Goal: Task Accomplishment & Management: Complete application form

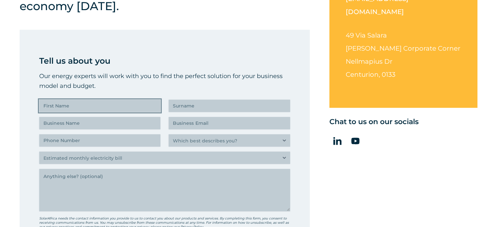
click at [99, 111] on input "First Name (Required)" at bounding box center [99, 106] width 121 height 12
type input "Danro"
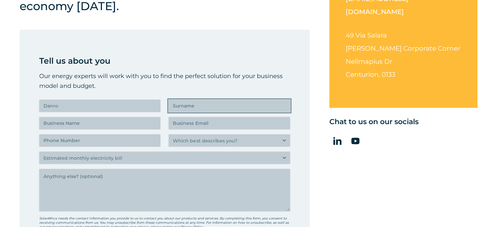
type input "[PERSON_NAME]"
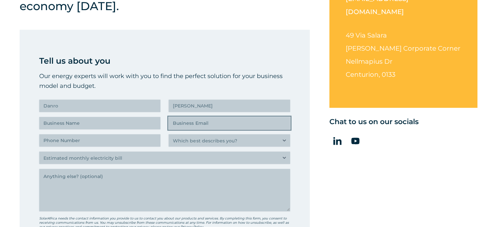
type input "[EMAIL_ADDRESS][PERSON_NAME][DOMAIN_NAME]"
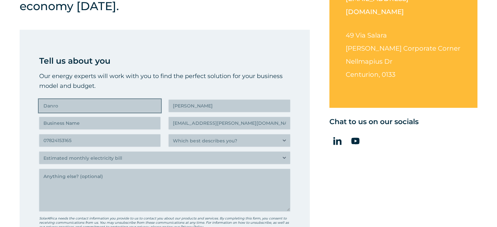
type input "(078) 241-5316"
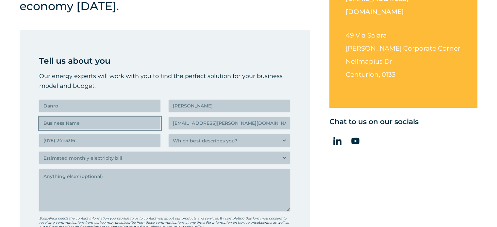
click at [79, 124] on input "Business Name (Required)" at bounding box center [99, 123] width 121 height 12
type input "[PERSON_NAME]"
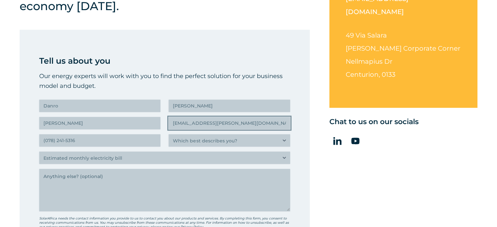
click at [210, 128] on input "[EMAIL_ADDRESS][PERSON_NAME][DOMAIN_NAME]" at bounding box center [229, 123] width 121 height 12
click at [339, 148] on div "[GEOGRAPHIC_DATA] 012 881 4800 [EMAIL_ADDRESS][DOMAIN_NAME] [STREET_ADDRESS][PE…" at bounding box center [404, 133] width 148 height 360
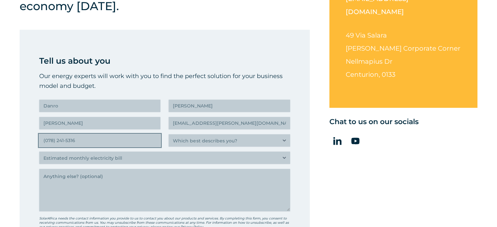
click at [92, 140] on input "(078) 241-5316" at bounding box center [99, 140] width 121 height 12
type input "(061) 312-6057"
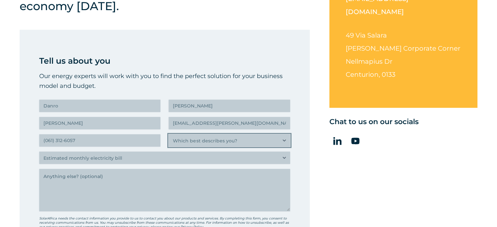
click at [191, 142] on select "Which best describes you? Researching and identifying the best energy solutions…" at bounding box center [229, 140] width 121 height 12
select select "Researching and identifying the best energy solutions on behalf of the business…"
click at [169, 134] on select "Which best describes you? Researching and identifying the best energy solutions…" at bounding box center [229, 140] width 121 height 12
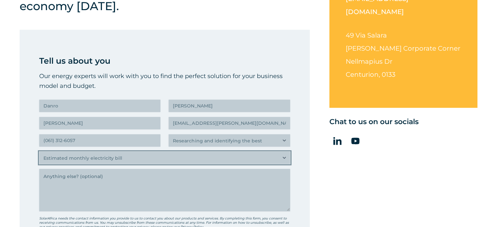
click at [87, 159] on select "Estimated monthly electricity bill Less than R500K per month More than R500K pe…" at bounding box center [164, 158] width 251 height 12
select select "Less than R500K per month"
click at [39, 152] on select "Estimated monthly electricity bill Less than R500K per month More than R500K pe…" at bounding box center [164, 158] width 251 height 12
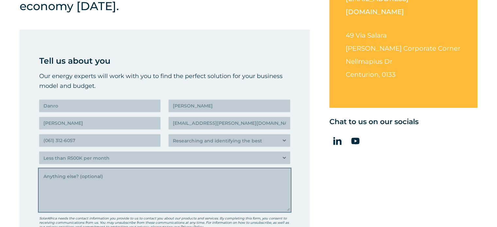
click at [68, 181] on textarea "Anything else" at bounding box center [164, 190] width 251 height 43
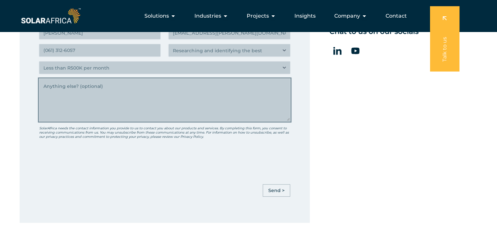
scroll to position [294, 0]
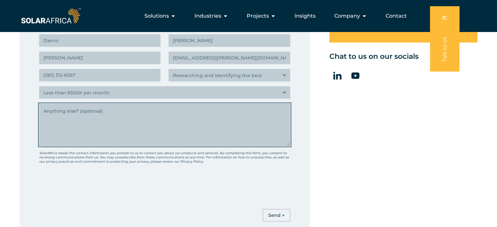
click at [71, 117] on textarea "Anything else" at bounding box center [164, 125] width 251 height 43
paste textarea "Hi [PERSON_NAME], I trust you are well. I am currently working for [PERSON_NAME…"
click at [66, 111] on textarea "Hi [PERSON_NAME], I trust you are well. I am currently working for [PERSON_NAME…" at bounding box center [164, 125] width 251 height 43
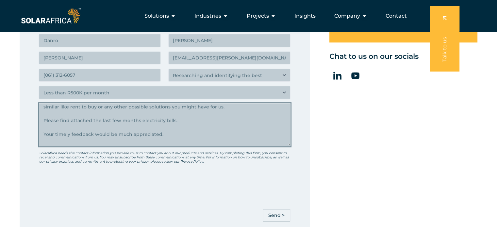
scroll to position [98, 0]
drag, startPoint x: 186, startPoint y: 110, endPoint x: 43, endPoint y: 110, distance: 143.2
click at [43, 110] on textarea "Hi, I trust you are well. I am currently working for [PERSON_NAME] at [PERSON_N…" at bounding box center [164, 125] width 251 height 43
type textarea "Hi, I trust you are well. I am currently working for [PERSON_NAME] at [PERSON_N…"
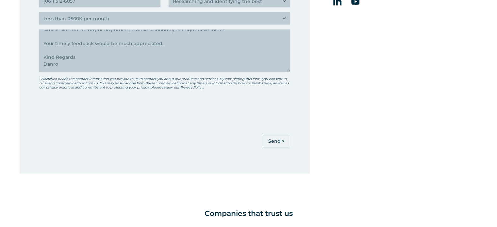
scroll to position [392, 0]
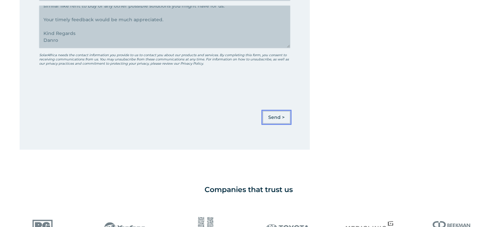
click at [280, 118] on input "Send >" at bounding box center [276, 117] width 27 height 12
